Goal: Use online tool/utility: Utilize a website feature to perform a specific function

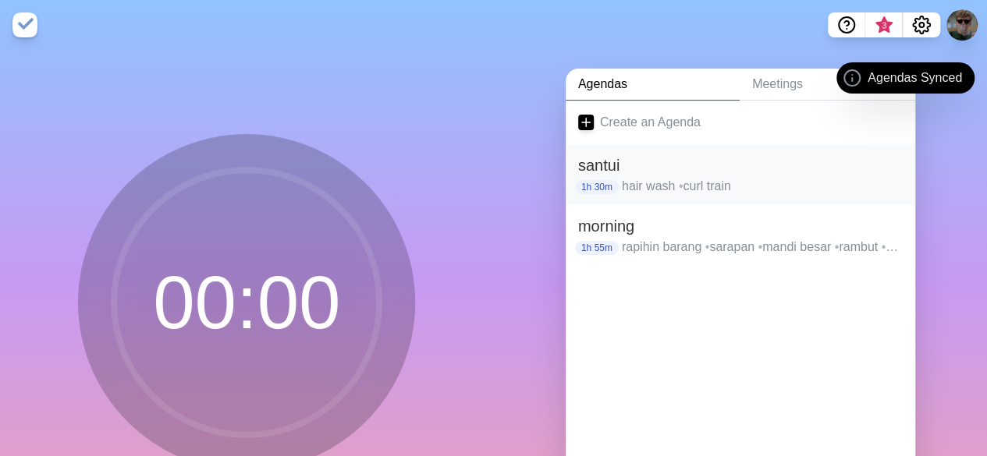
click at [701, 185] on p "hair wash • curl train" at bounding box center [762, 186] width 281 height 19
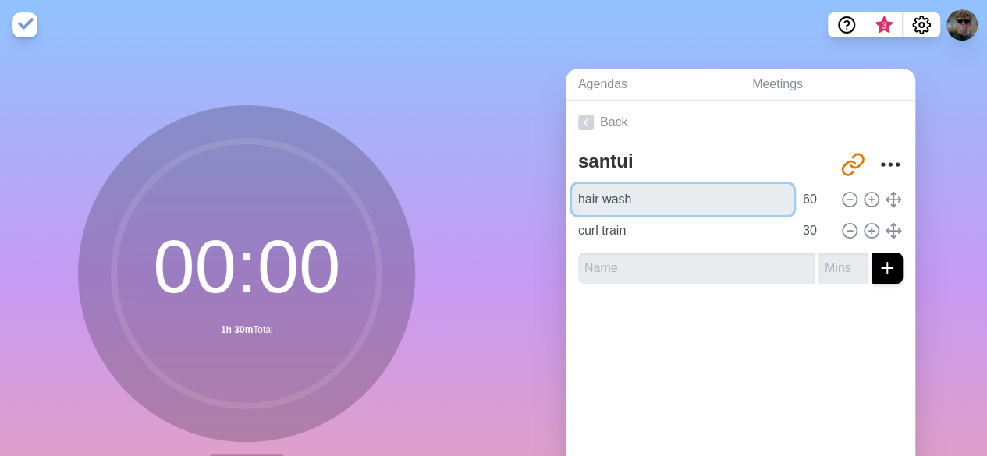
drag, startPoint x: 704, startPoint y: 189, endPoint x: 530, endPoint y: 171, distance: 174.1
click at [530, 171] on div "Agendas Meetings Back santui [URL][DOMAIN_NAME] hair wash 60 curl train 30" at bounding box center [741, 309] width 494 height 518
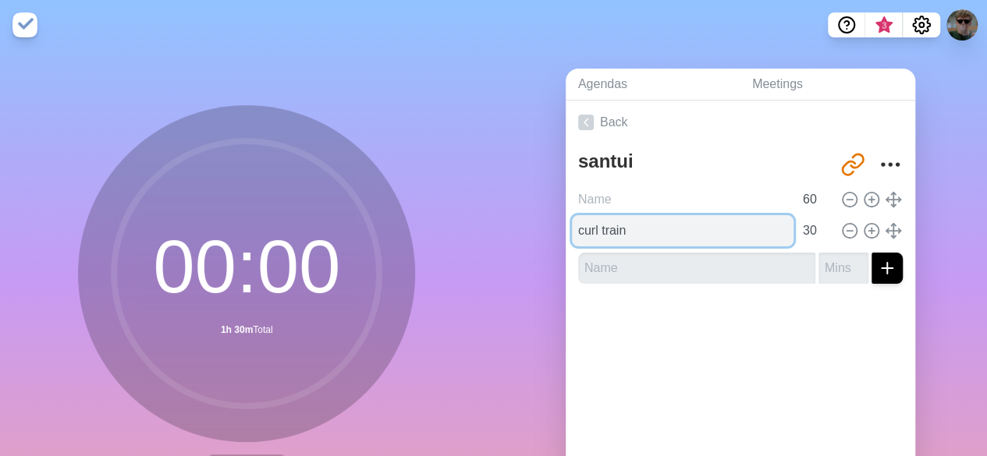
type input "hair wash"
click at [651, 222] on input "curl train" at bounding box center [683, 230] width 222 height 31
type input "c"
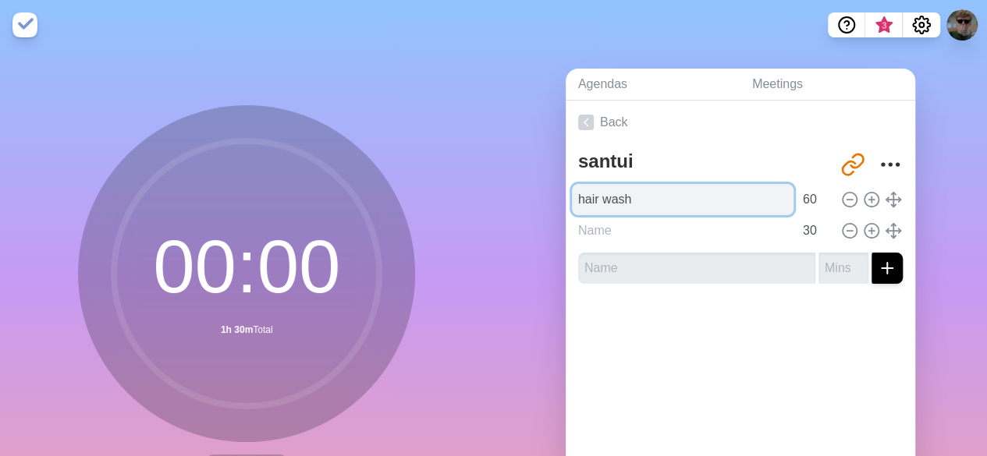
type input "curl train"
click at [641, 200] on input "hair wash" at bounding box center [683, 199] width 222 height 31
type input "h"
type input "[PERSON_NAME]"
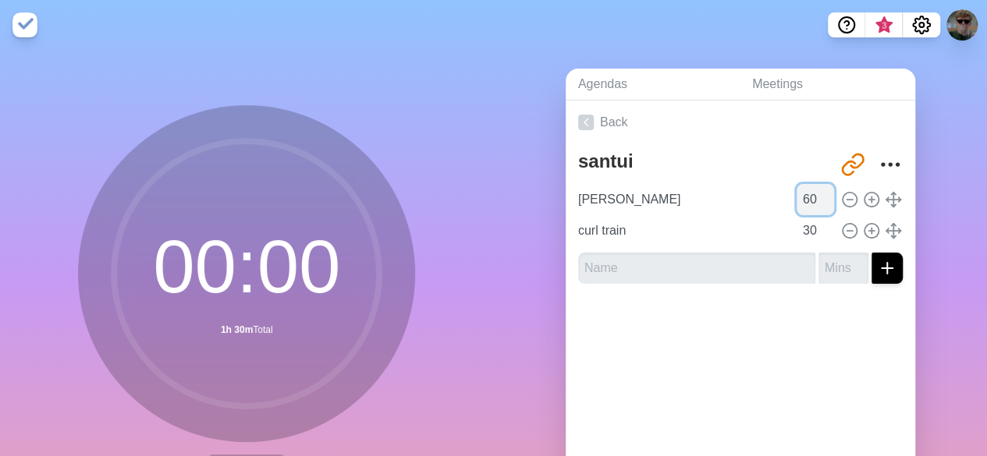
click at [797, 207] on input "60" at bounding box center [815, 199] width 37 height 31
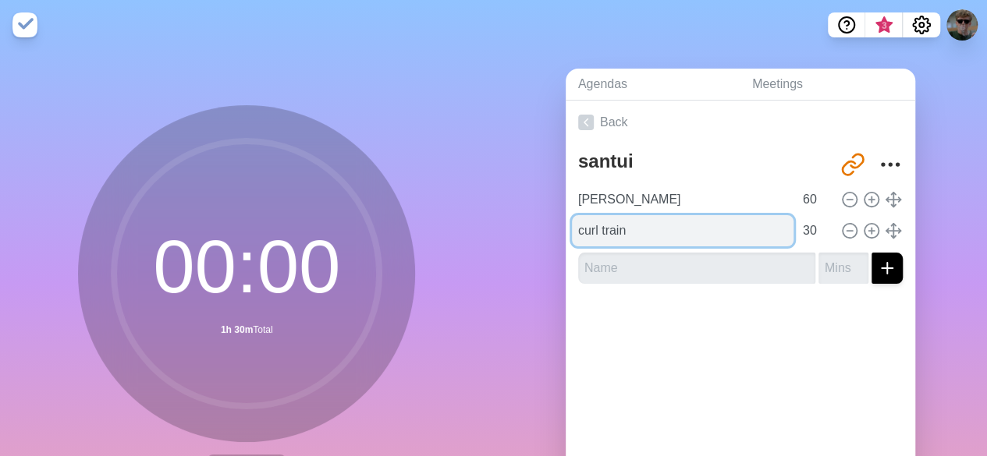
click at [740, 238] on input "curl train" at bounding box center [683, 230] width 222 height 31
type input "c"
type input "r"
type input "hair wash"
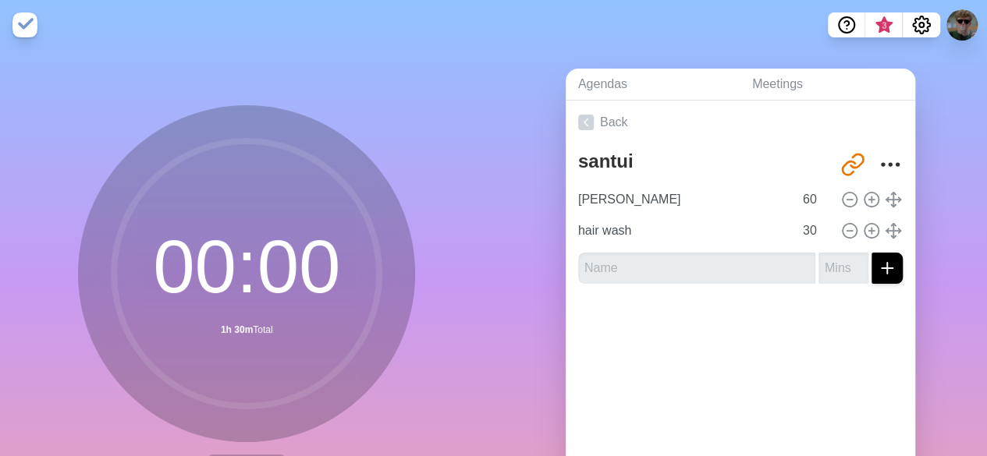
click at [768, 360] on div "Back santui [URL][DOMAIN_NAME] [PERSON_NAME] 60 hair wash 30" at bounding box center [740, 319] width 349 height 436
click at [801, 229] on input "30" at bounding box center [815, 230] width 37 height 31
type input "3"
type input "60"
click at [800, 197] on input "60" at bounding box center [815, 199] width 37 height 31
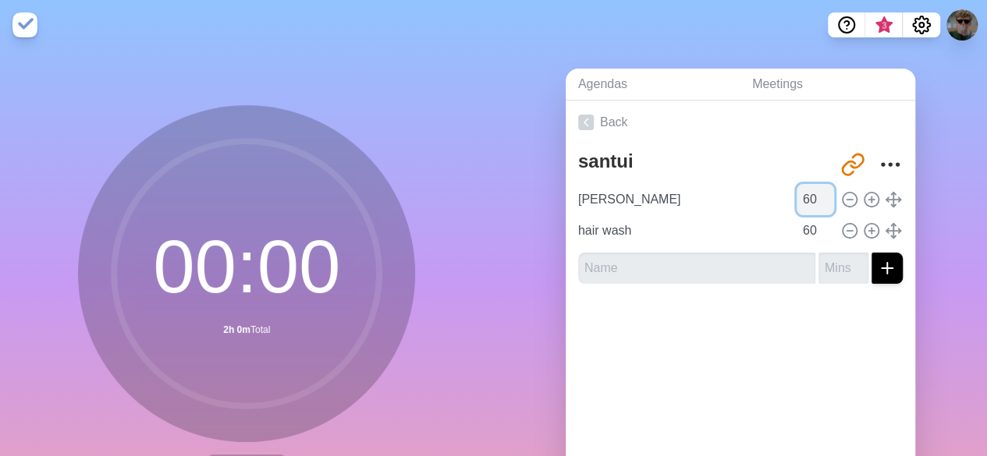
type input "6"
type input "30"
click at [766, 360] on div "Back santui [URL][DOMAIN_NAME] [PERSON_NAME] 30 hair wash 60" at bounding box center [740, 319] width 349 height 436
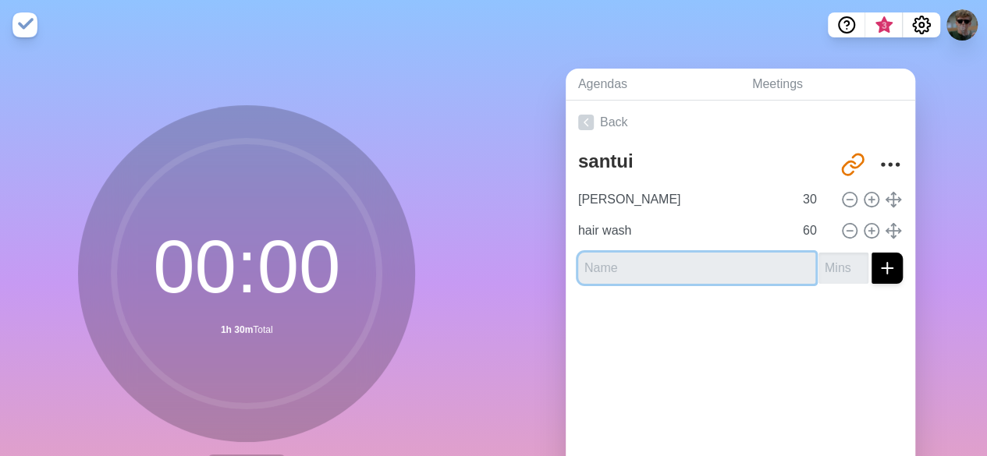
click at [621, 260] on input "text" at bounding box center [696, 268] width 237 height 31
click at [785, 413] on div "Back santui [URL][DOMAIN_NAME] [PERSON_NAME] 30 hair wash 60" at bounding box center [740, 319] width 349 height 436
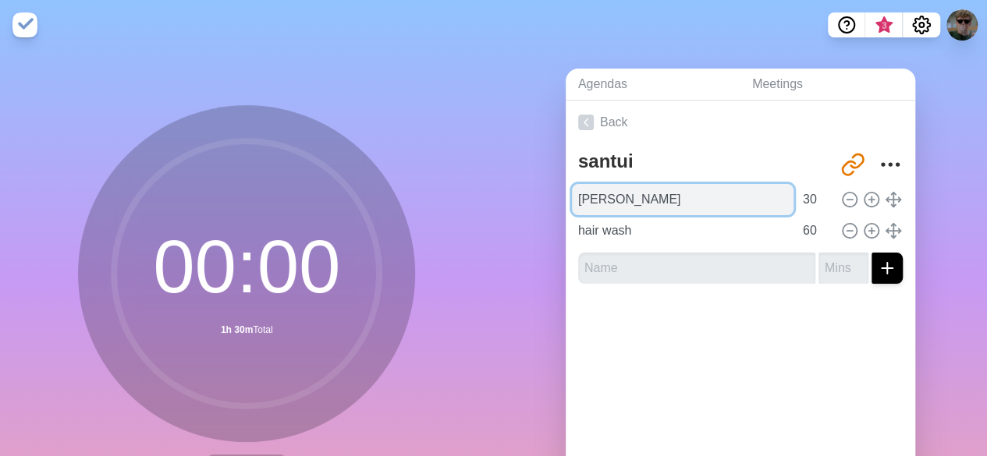
click at [736, 193] on input "[PERSON_NAME]" at bounding box center [683, 199] width 222 height 31
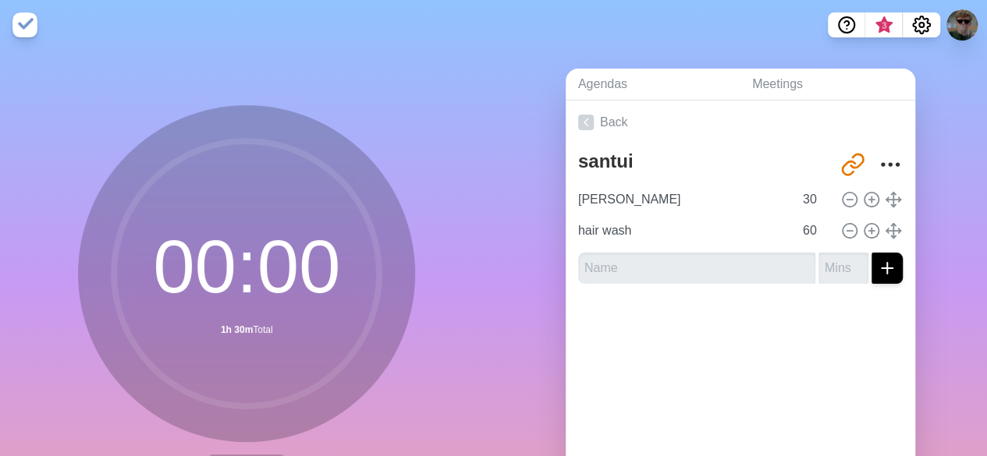
click at [803, 296] on div at bounding box center [740, 327] width 349 height 62
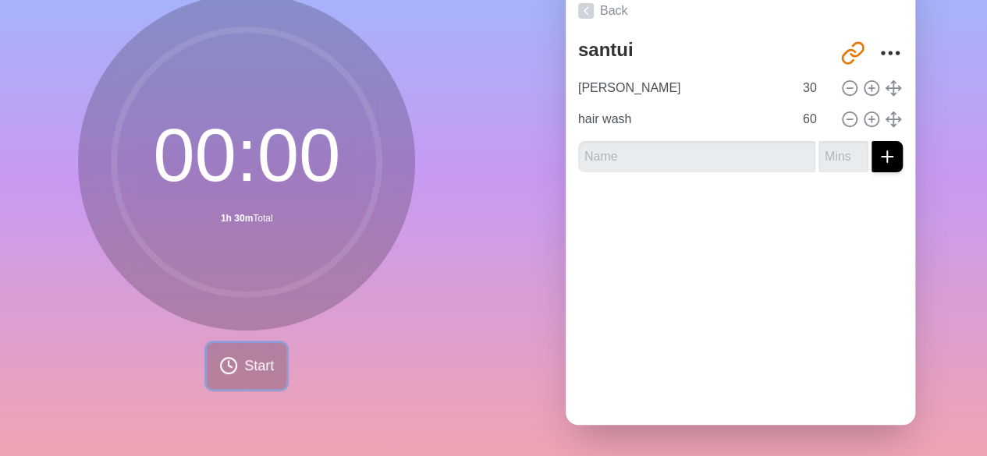
click at [254, 356] on span "Start" at bounding box center [259, 366] width 30 height 21
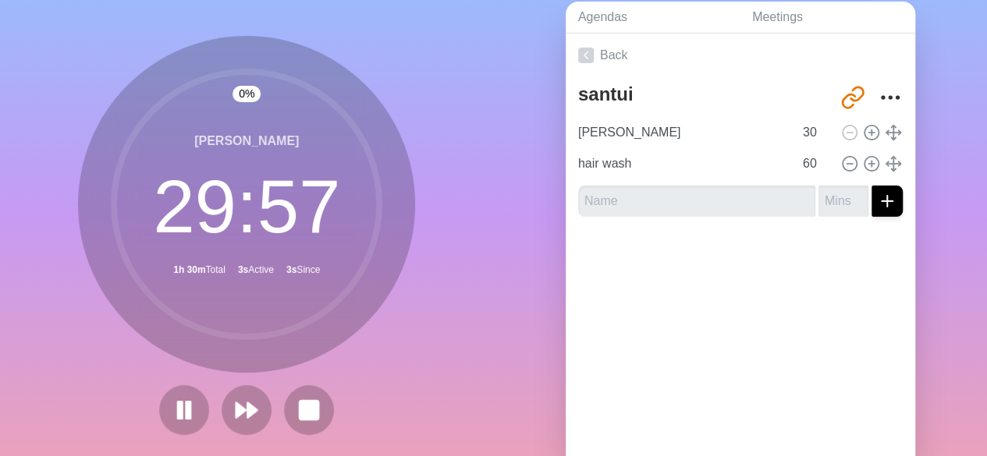
scroll to position [69, 0]
